Goal: Task Accomplishment & Management: Use online tool/utility

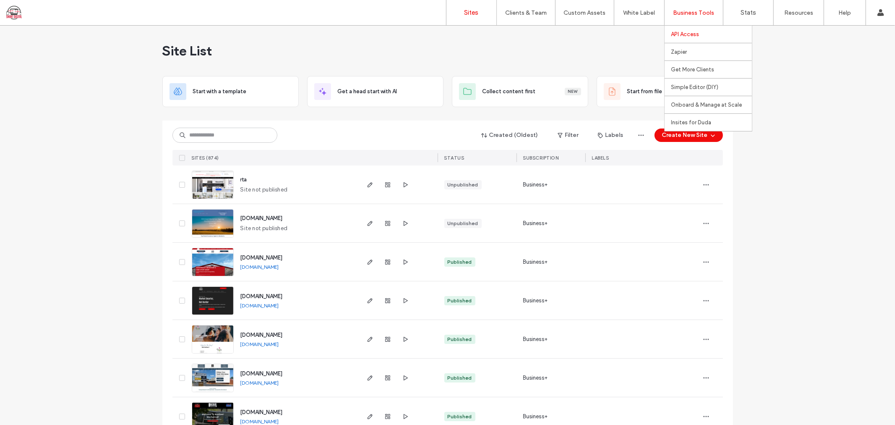
click at [695, 34] on label "API Access" at bounding box center [685, 34] width 28 height 6
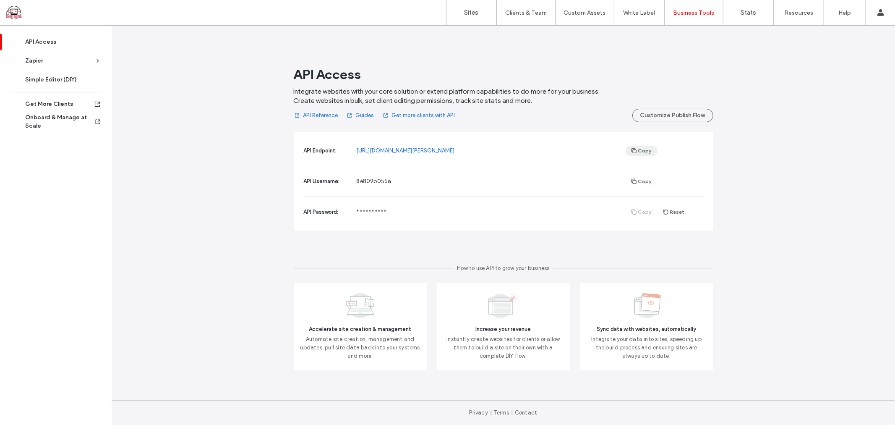
click at [639, 150] on button "Copy" at bounding box center [642, 151] width 32 height 10
click at [638, 148] on button "Copy" at bounding box center [642, 151] width 32 height 10
drag, startPoint x: 637, startPoint y: 180, endPoint x: 865, endPoint y: 125, distance: 234.3
click at [637, 180] on span "button" at bounding box center [635, 181] width 8 height 9
click at [666, 211] on icon "button" at bounding box center [665, 212] width 7 height 7
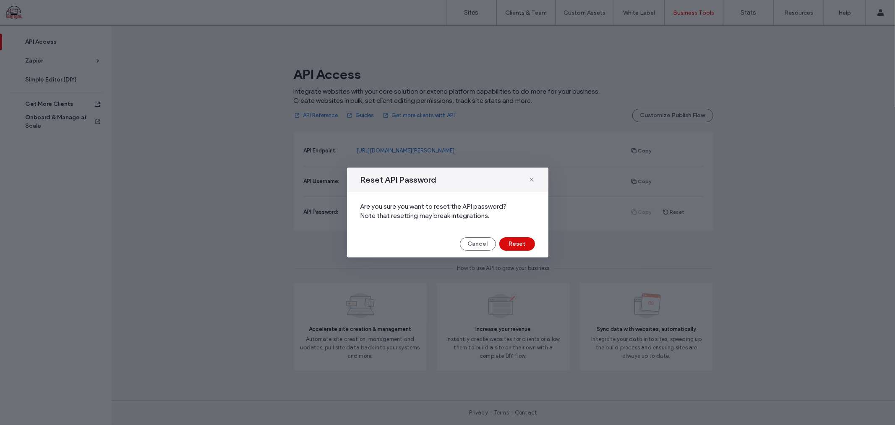
click at [518, 245] on button "Reset" at bounding box center [517, 243] width 36 height 13
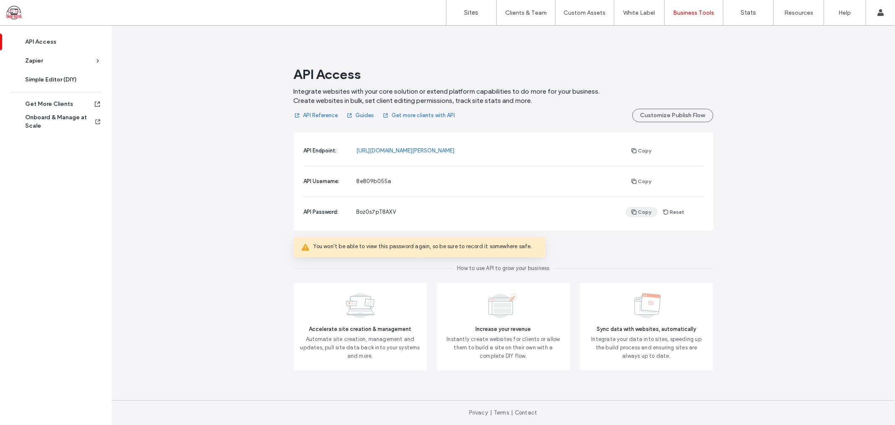
click at [638, 211] on button "Copy" at bounding box center [642, 212] width 32 height 10
click at [366, 210] on span "Boz0s7pT8AXV" at bounding box center [376, 212] width 39 height 6
copy span "Boz0s7pT8AXV"
click at [241, 208] on div "API Access Integrate websites with your core solution or extend platform capabi…" at bounding box center [503, 225] width 783 height 399
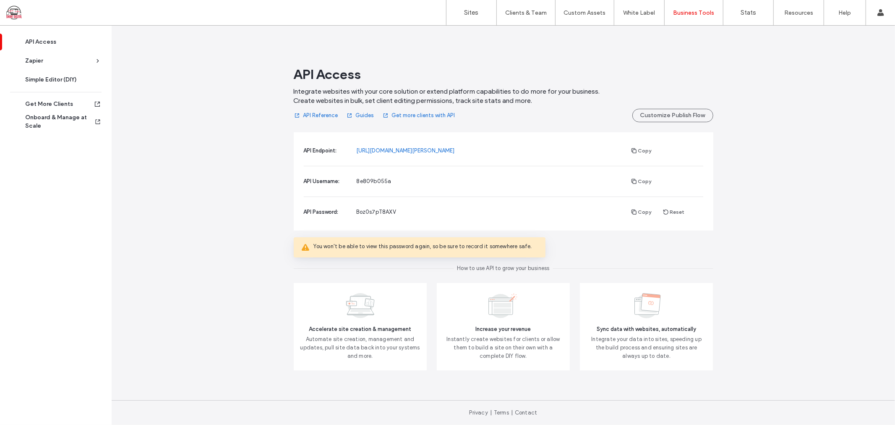
click at [819, 224] on div "API Access Integrate websites with your core solution or extend platform capabi…" at bounding box center [503, 225] width 783 height 399
click at [368, 182] on span "8e809b055a" at bounding box center [374, 181] width 35 height 6
copy span "8e809b055a"
click at [385, 213] on span "Boz0s7pT8AXV" at bounding box center [376, 212] width 39 height 6
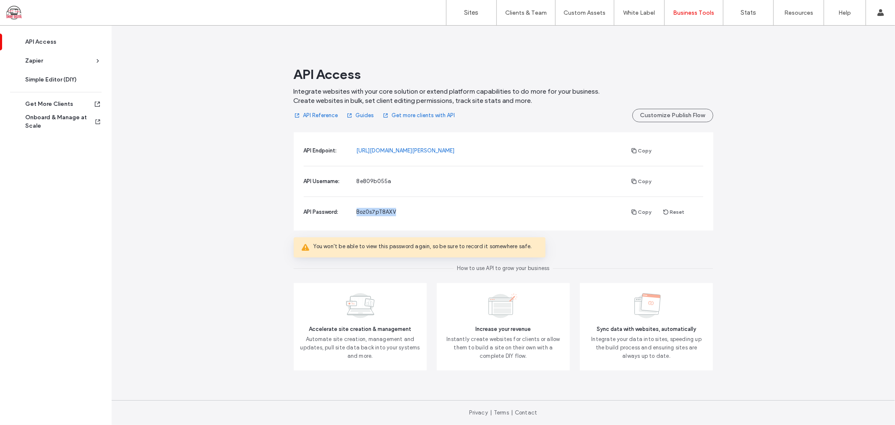
click at [385, 213] on span "Boz0s7pT8AXV" at bounding box center [376, 212] width 39 height 6
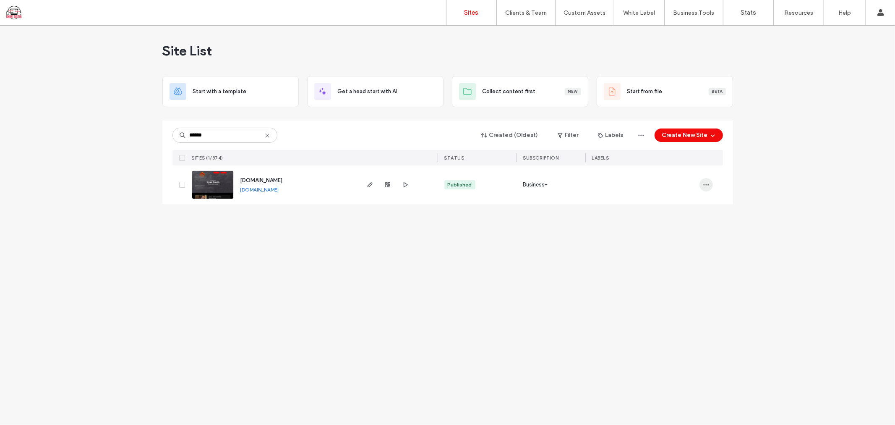
type input "******"
click at [708, 182] on icon "button" at bounding box center [706, 184] width 7 height 7
click at [391, 200] on div at bounding box center [387, 184] width 45 height 39
click at [388, 189] on span "button" at bounding box center [388, 185] width 10 height 10
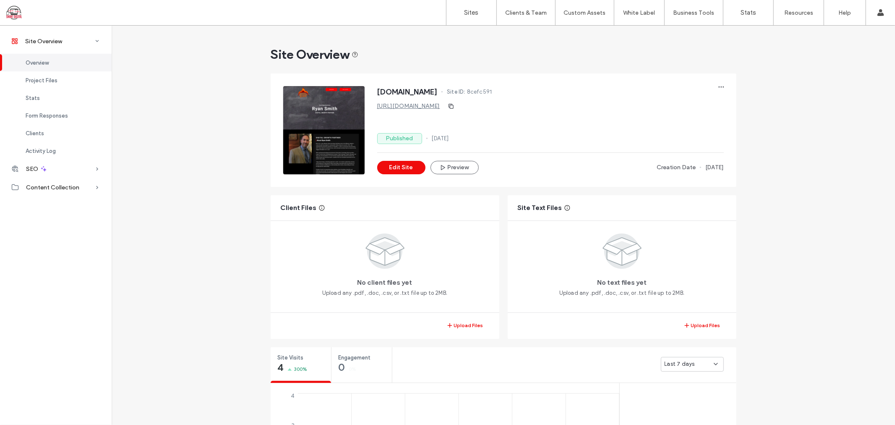
scroll to position [47, 0]
click at [492, 88] on span "8cefc591" at bounding box center [479, 92] width 25 height 8
click at [492, 89] on span "8cefc591" at bounding box center [479, 92] width 25 height 8
copy span "8cefc591"
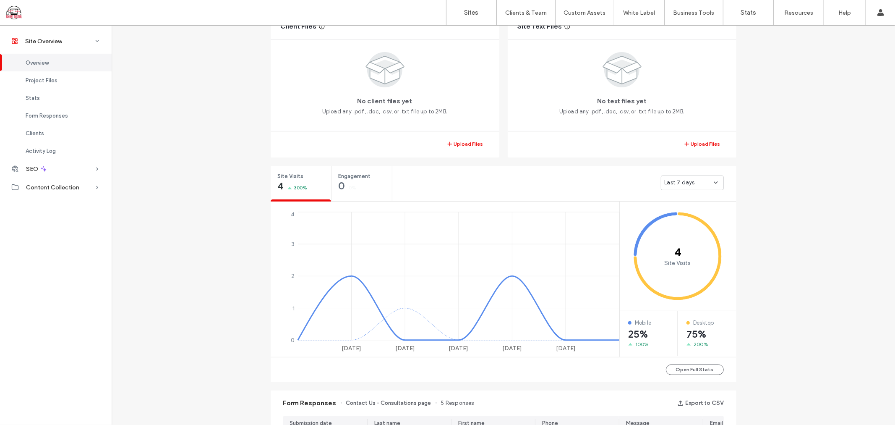
scroll to position [186, 0]
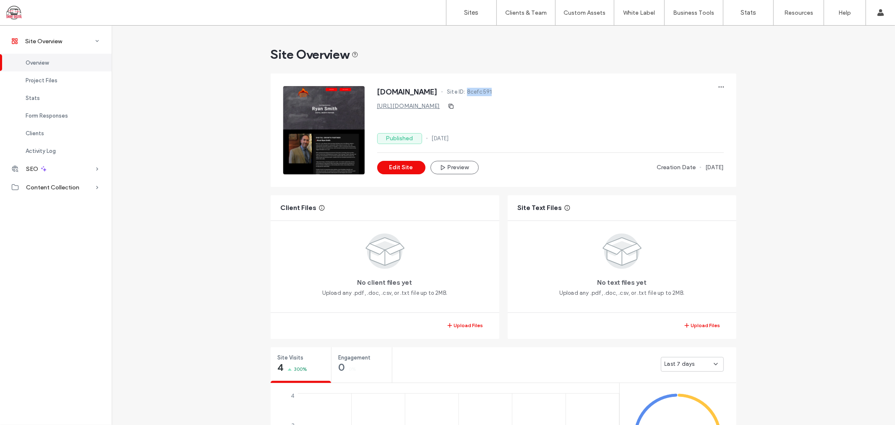
click at [492, 89] on span "8cefc591" at bounding box center [479, 92] width 25 height 8
click div "Site Overview [DOMAIN_NAME] Site ID: 8cefc591 [URL][DOMAIN_NAME] Published [DAT…"
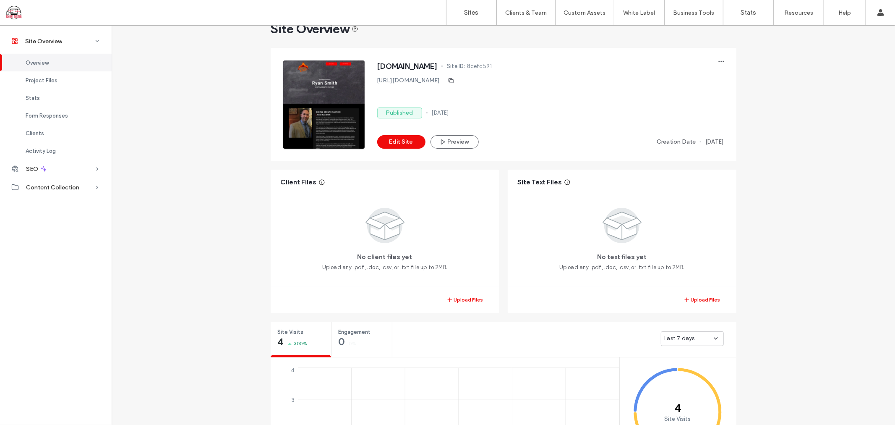
scroll to position [47, 0]
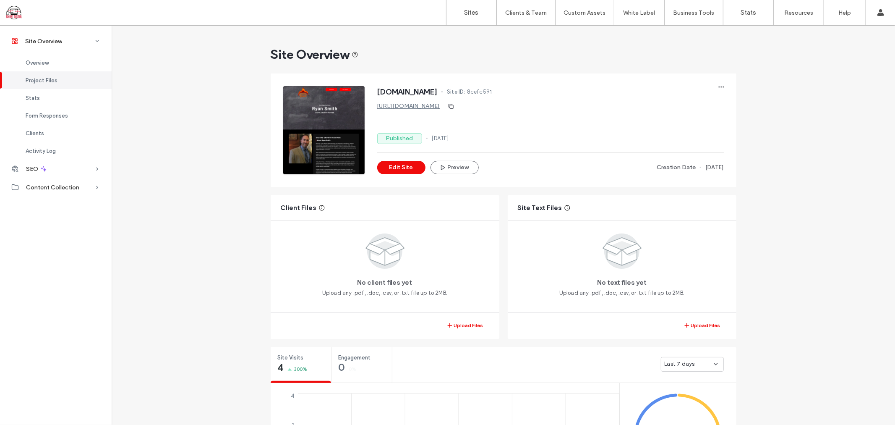
click div "Site Overview [DOMAIN_NAME] Site ID: 8cefc591 [URL][DOMAIN_NAME] Published [DAT…"
drag, startPoint x: 732, startPoint y: 47, endPoint x: 572, endPoint y: 189, distance: 214.3
click at [732, 46] on div "Site Overview" at bounding box center [504, 54] width 466 height 17
click at [722, 87] on span "button" at bounding box center [721, 86] width 13 height 13
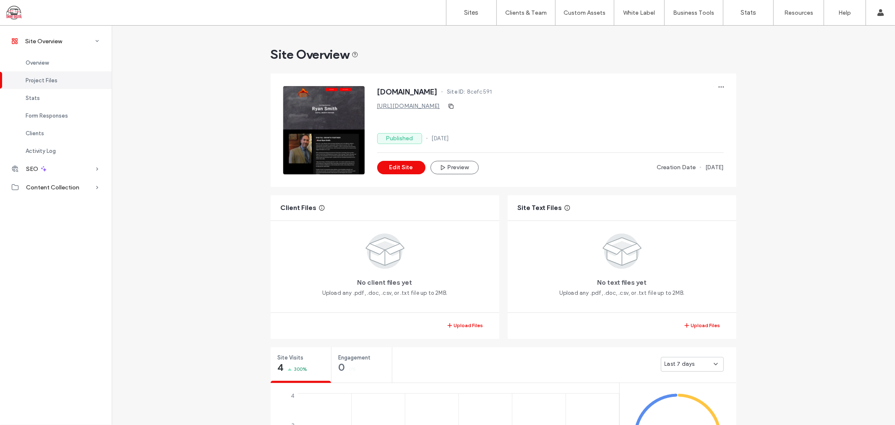
click at [440, 104] on link "[URL][DOMAIN_NAME]" at bounding box center [408, 105] width 63 height 7
click at [718, 86] on icon "button" at bounding box center [721, 86] width 7 height 7
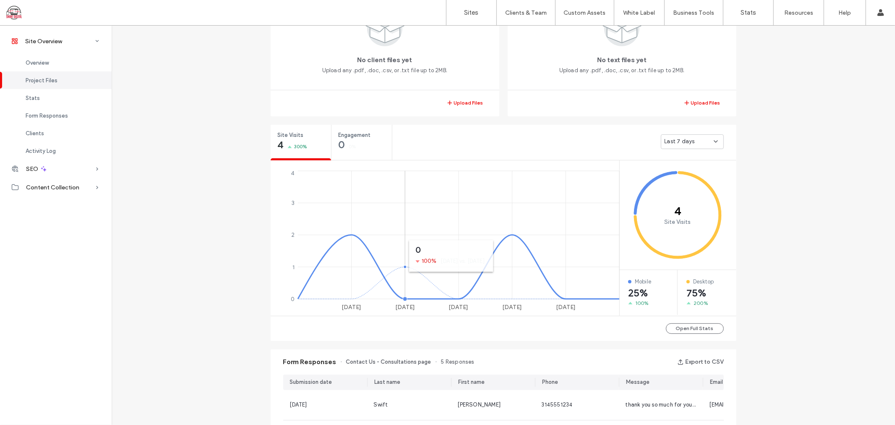
scroll to position [279, 0]
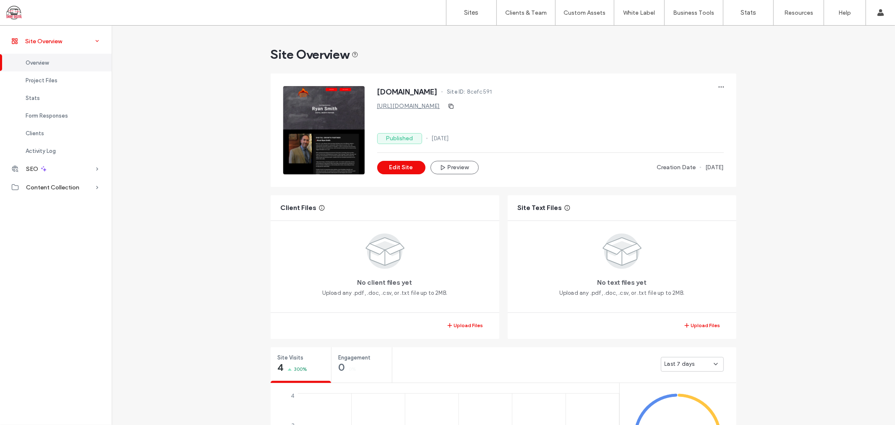
click at [47, 35] on div "Site Overview" at bounding box center [56, 41] width 112 height 18
click at [397, 161] on button "Edit Site" at bounding box center [401, 167] width 48 height 13
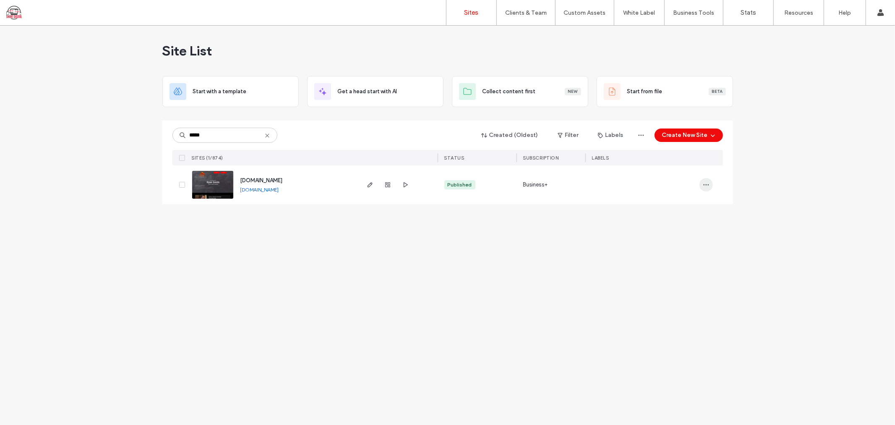
type input "*****"
click at [709, 187] on icon "button" at bounding box center [706, 184] width 7 height 7
click at [686, 269] on div "Site Dashboard" at bounding box center [675, 275] width 75 height 16
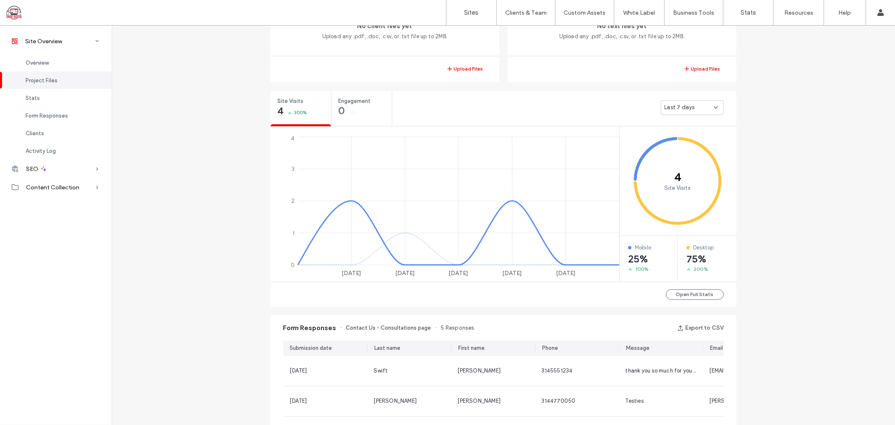
scroll to position [279, 0]
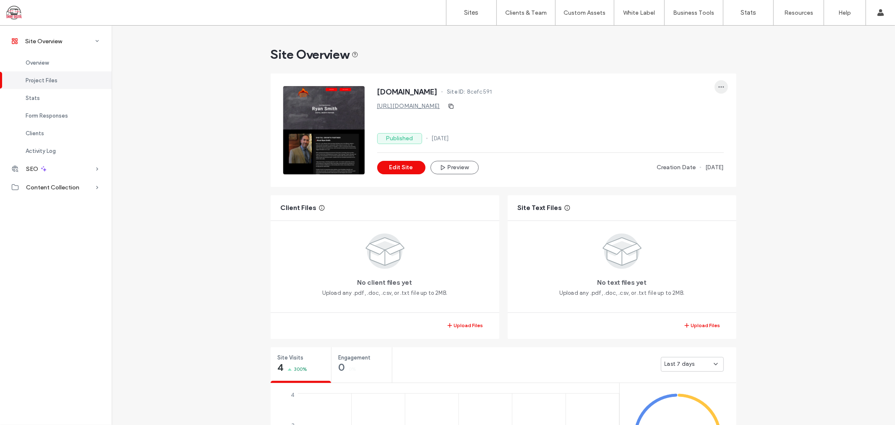
click at [722, 81] on span "button" at bounding box center [721, 86] width 13 height 13
click at [879, 11] on icon at bounding box center [880, 12] width 7 height 7
click at [708, 91] on div "www.ryanshldrzsmith.com Site ID: 8cefc591" at bounding box center [550, 92] width 347 height 13
click at [718, 86] on icon "button" at bounding box center [721, 86] width 7 height 7
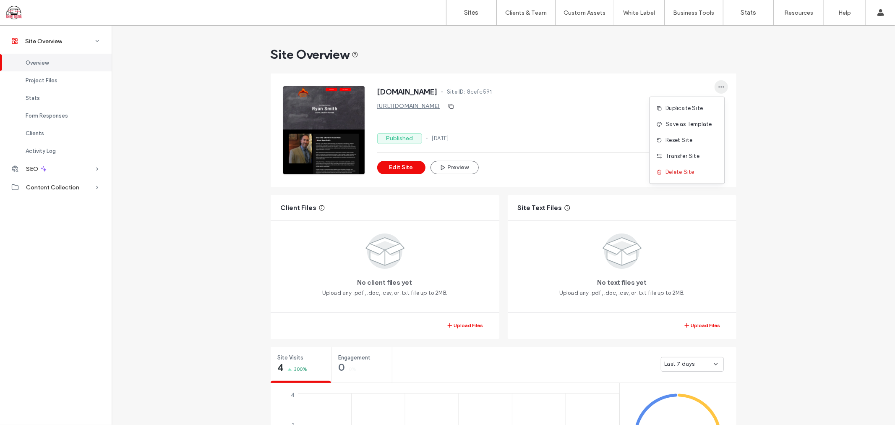
click at [718, 86] on icon "button" at bounding box center [721, 86] width 7 height 7
click at [505, 49] on div "Site Overview" at bounding box center [504, 54] width 466 height 17
click at [6, 9] on div at bounding box center [53, 12] width 95 height 13
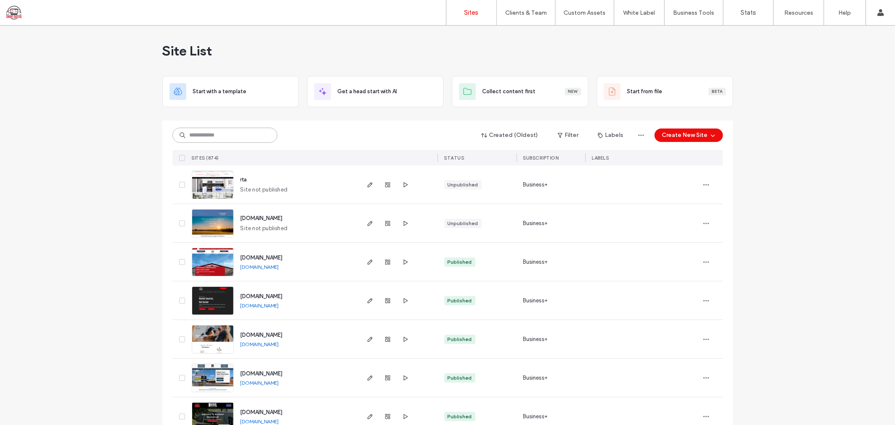
click at [229, 142] on input at bounding box center [224, 135] width 105 height 15
click at [235, 131] on input at bounding box center [224, 135] width 105 height 15
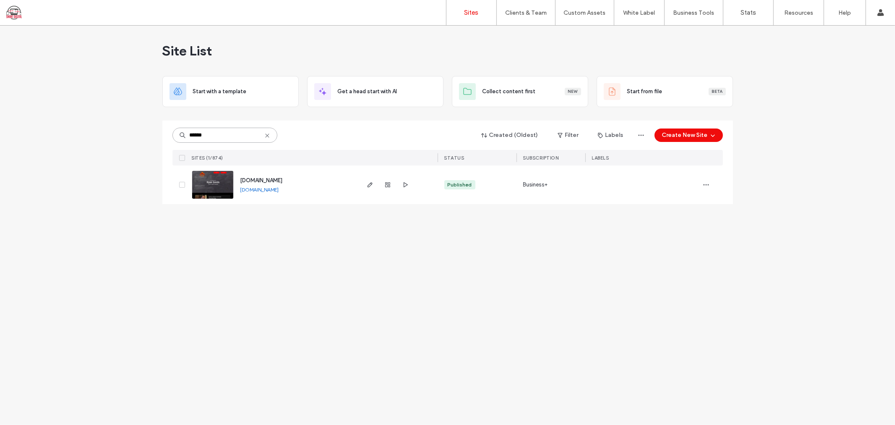
type input "******"
click at [262, 183] on span "[DOMAIN_NAME]" at bounding box center [261, 180] width 42 height 6
type input "****"
click at [709, 221] on icon "button" at bounding box center [706, 223] width 7 height 7
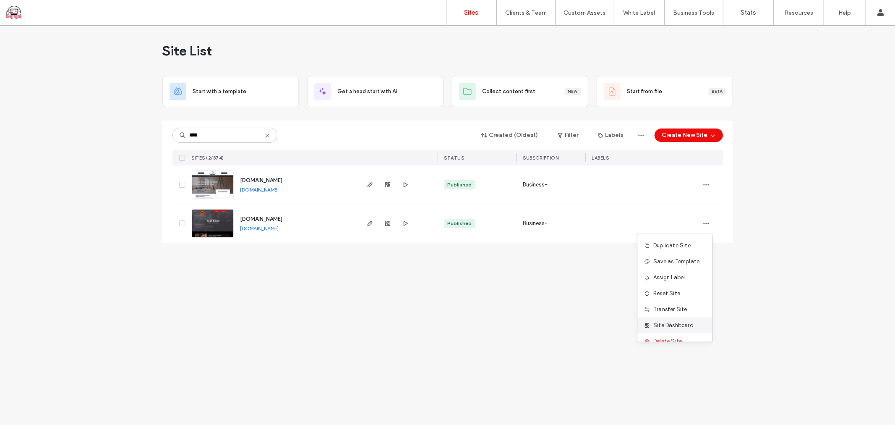
click at [672, 319] on div "Site Dashboard" at bounding box center [675, 325] width 75 height 16
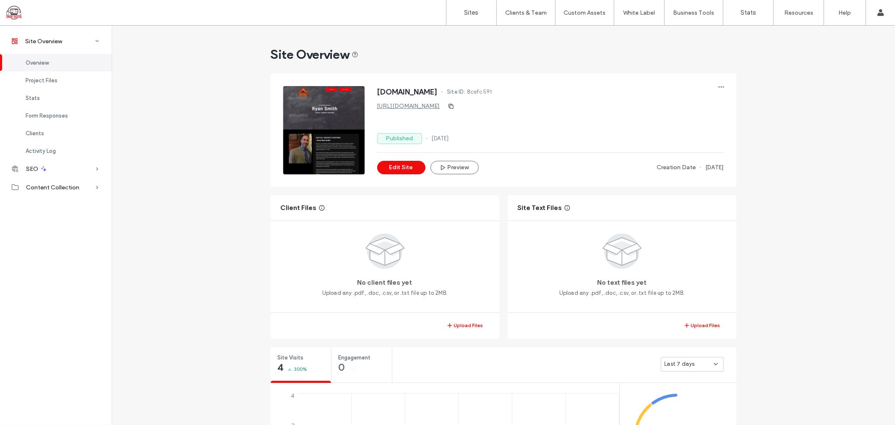
click at [492, 91] on span "8cefc591" at bounding box center [479, 92] width 25 height 8
copy span "8cefc591"
click at [16, 18] on div at bounding box center [53, 12] width 95 height 13
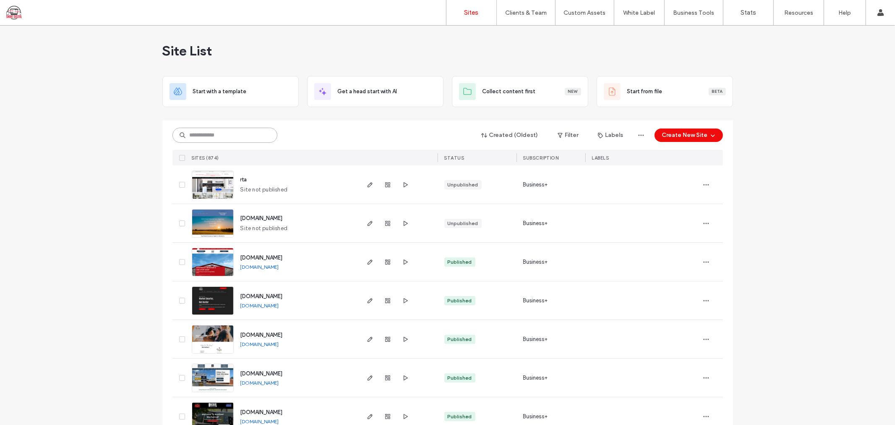
click at [216, 135] on input at bounding box center [224, 135] width 105 height 15
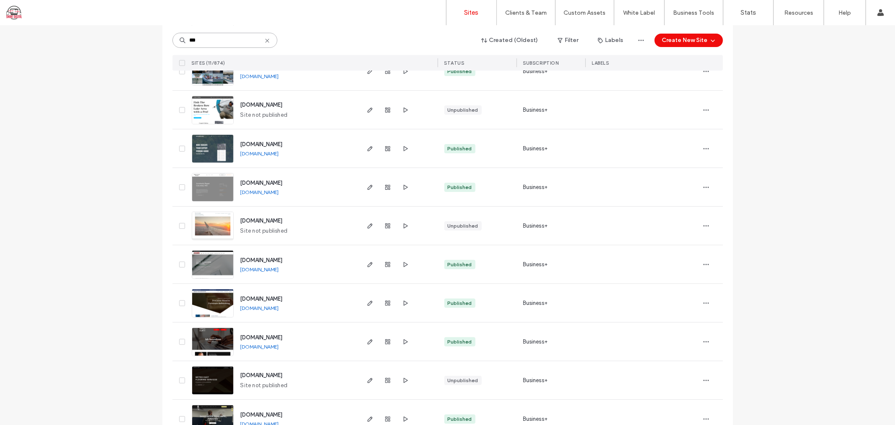
scroll to position [175, 0]
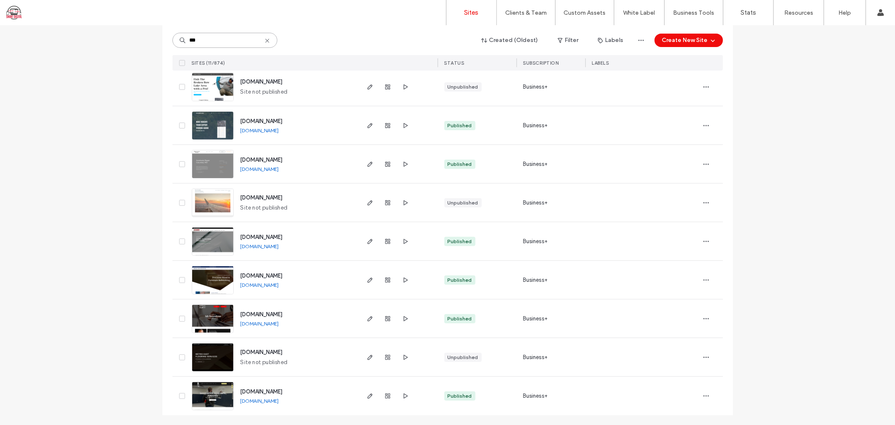
type input "***"
click at [271, 313] on span "www.ishroundtree.com" at bounding box center [261, 314] width 42 height 6
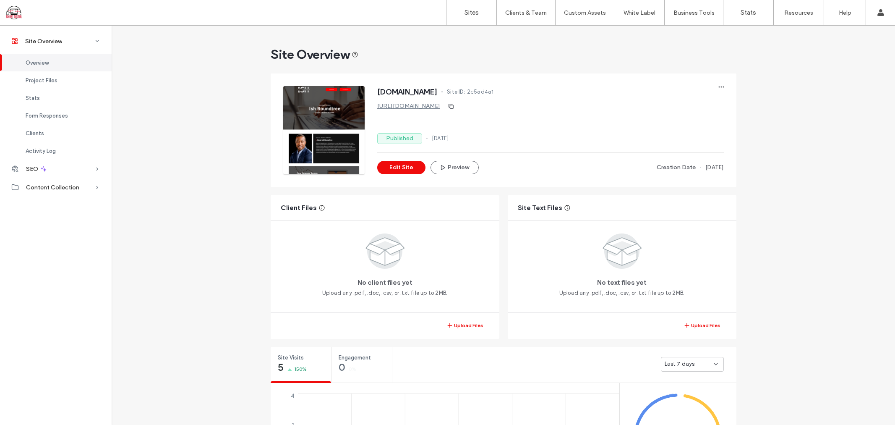
click at [494, 88] on span "2c5ad4a1" at bounding box center [480, 92] width 27 height 8
click at [494, 89] on span "2c5ad4a1" at bounding box center [480, 92] width 27 height 8
click at [11, 15] on div at bounding box center [53, 12] width 95 height 13
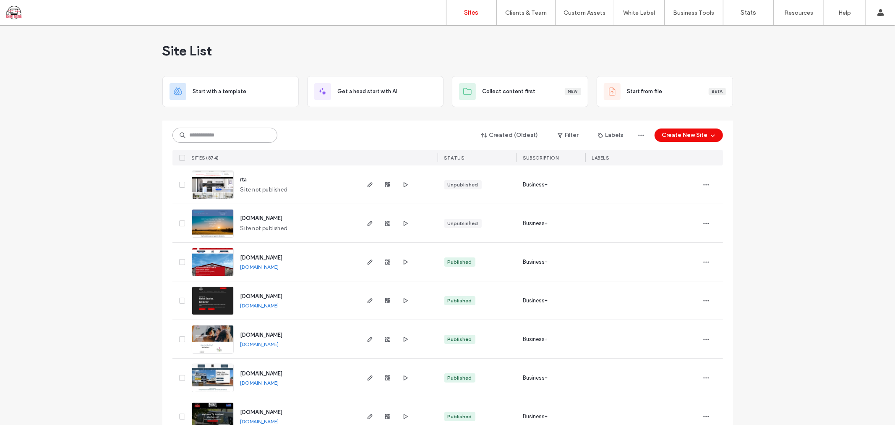
click at [240, 136] on input at bounding box center [224, 135] width 105 height 15
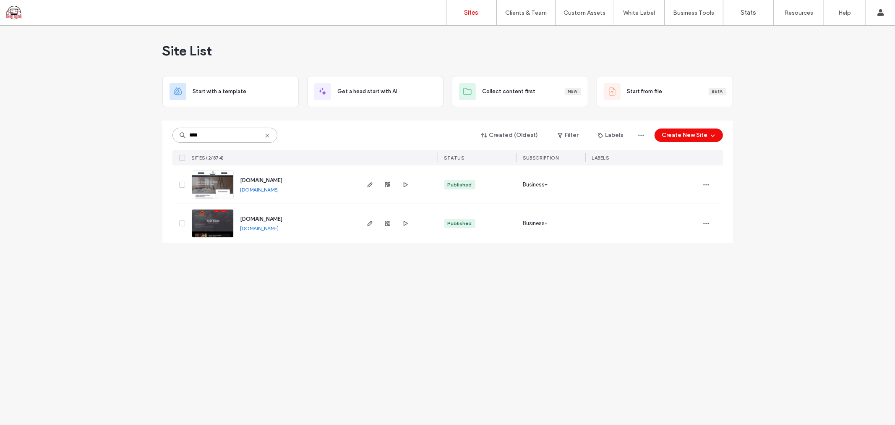
type input "****"
click at [283, 216] on span "www.ryanshldrzsmith.com" at bounding box center [261, 219] width 42 height 6
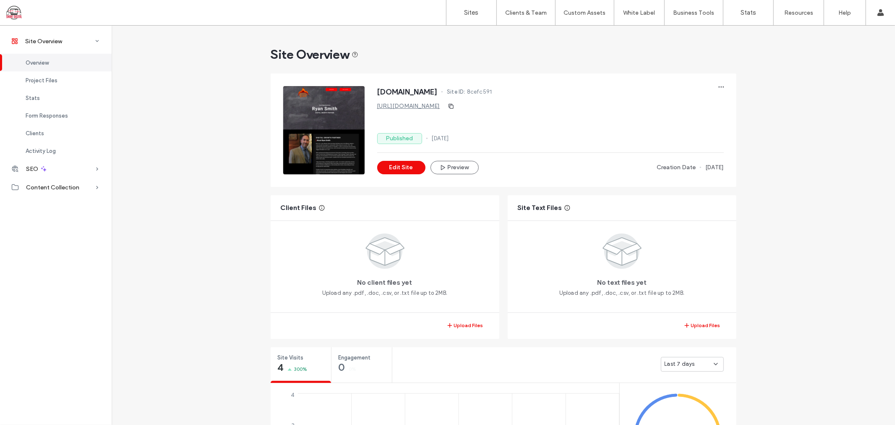
click at [9, 16] on div at bounding box center [53, 12] width 95 height 13
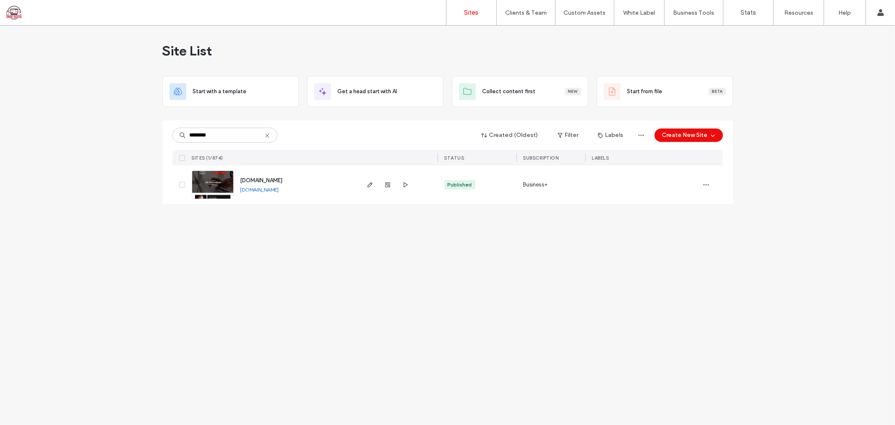
type input "********"
click at [276, 177] on span "[DOMAIN_NAME]" at bounding box center [261, 180] width 42 height 6
